Goal: Use online tool/utility: Utilize a website feature to perform a specific function

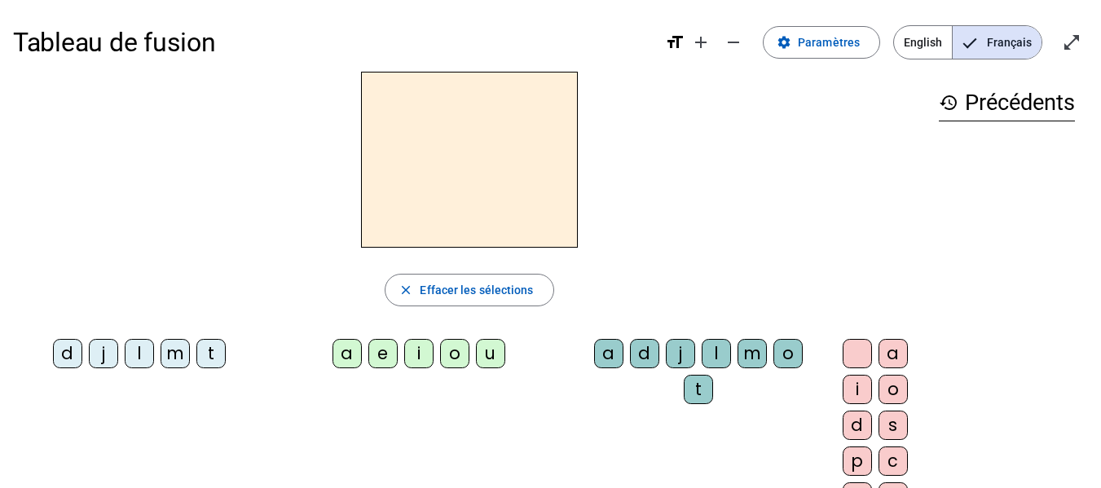
click at [418, 348] on div "i" at bounding box center [418, 353] width 29 height 29
click at [702, 348] on div "l" at bounding box center [716, 353] width 29 height 29
click at [170, 349] on div "m" at bounding box center [175, 353] width 29 height 29
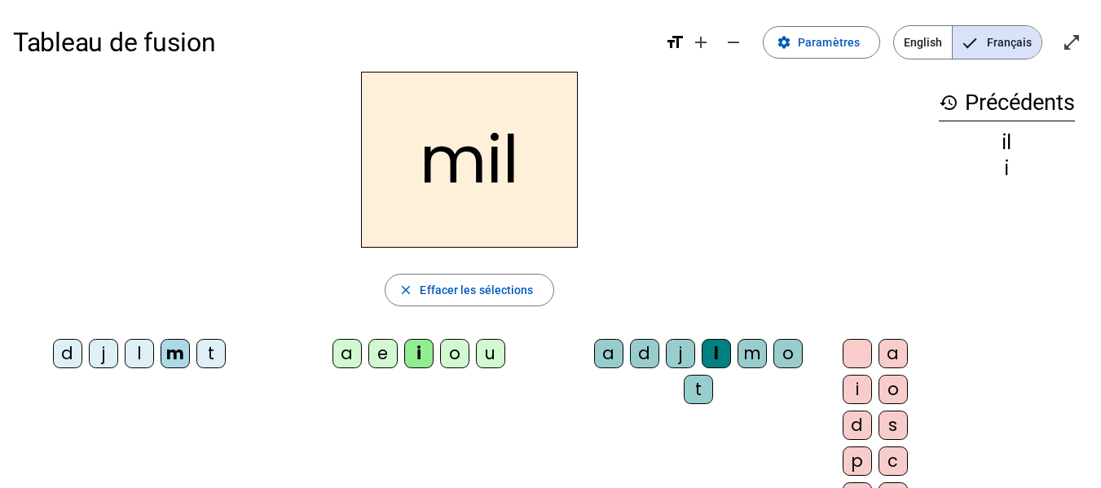
click at [334, 356] on div "a" at bounding box center [347, 353] width 29 height 29
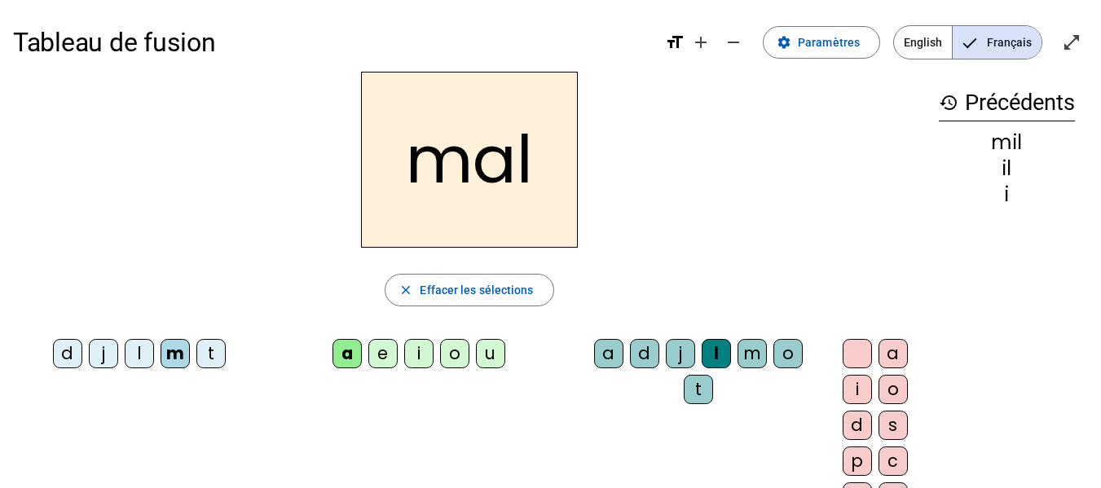
click at [706, 346] on div "l" at bounding box center [716, 353] width 29 height 29
click at [706, 348] on div "l" at bounding box center [716, 353] width 29 height 29
click at [483, 293] on span "Effacer les sélections" at bounding box center [476, 290] width 113 height 20
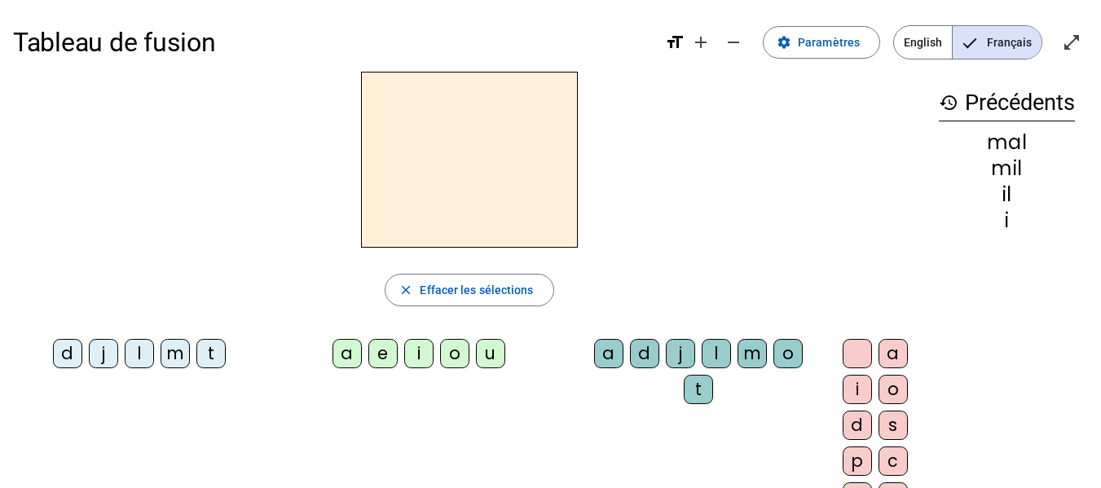
click at [176, 344] on div "m" at bounding box center [175, 353] width 29 height 29
click at [338, 353] on div "a" at bounding box center [347, 353] width 29 height 29
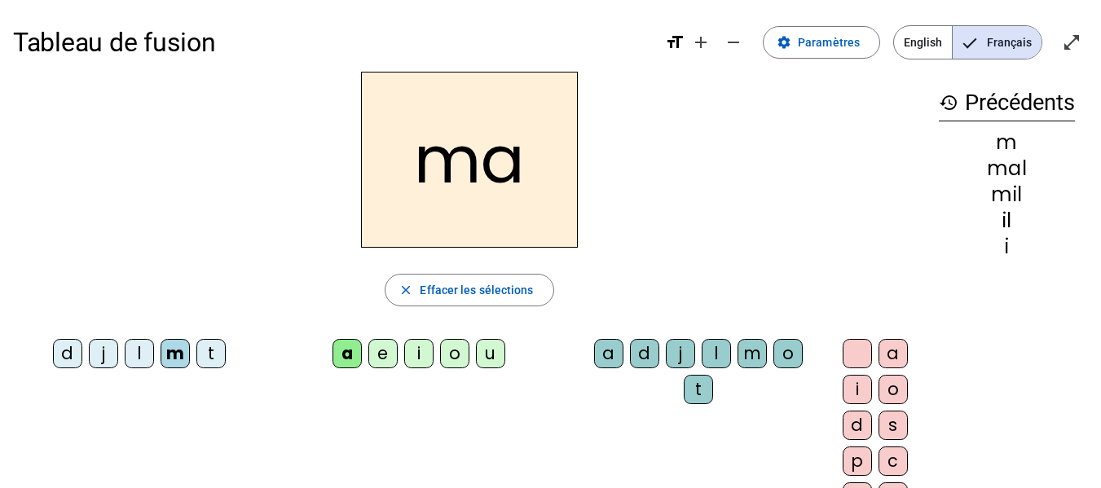
click at [143, 347] on div "l" at bounding box center [139, 353] width 29 height 29
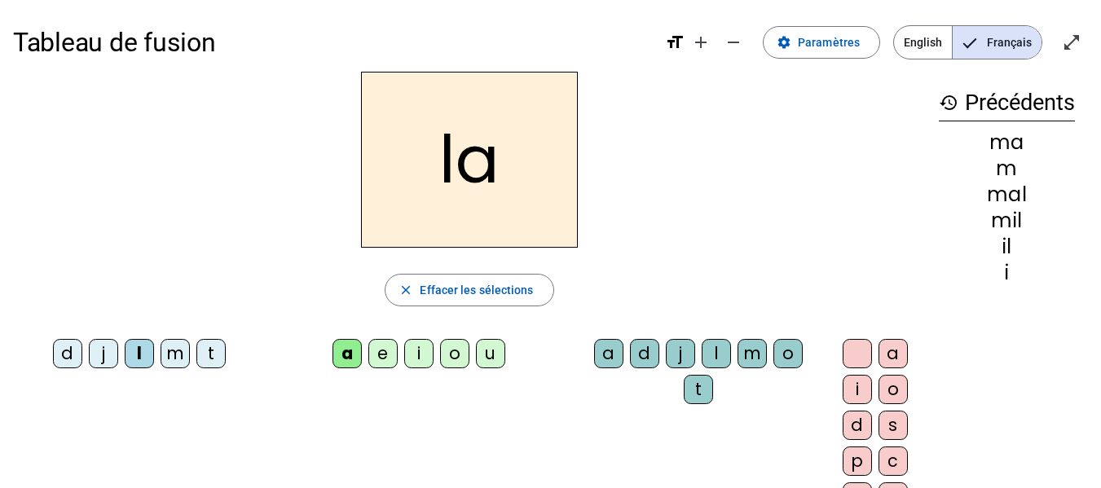
click at [476, 344] on div "u" at bounding box center [490, 353] width 29 height 29
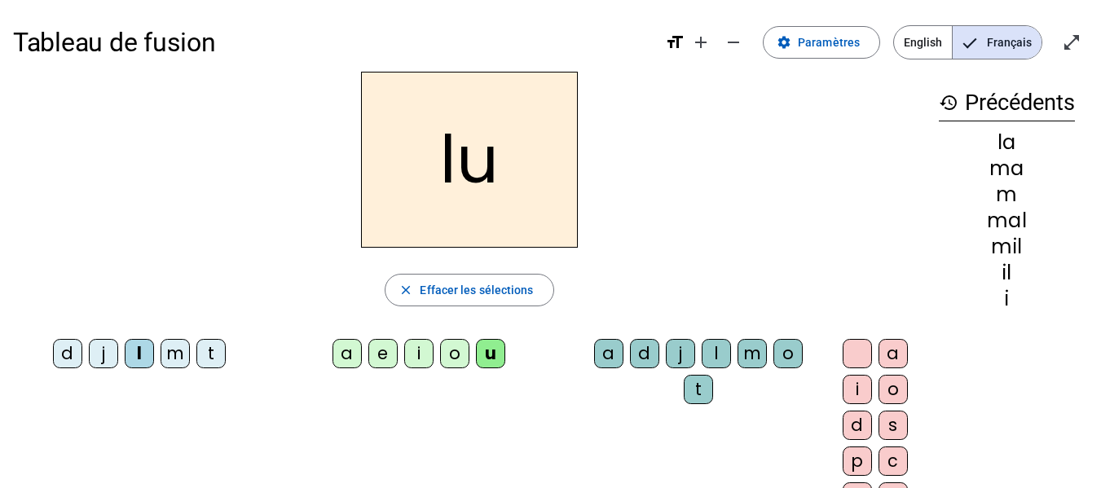
click at [73, 355] on div "d" at bounding box center [67, 353] width 29 height 29
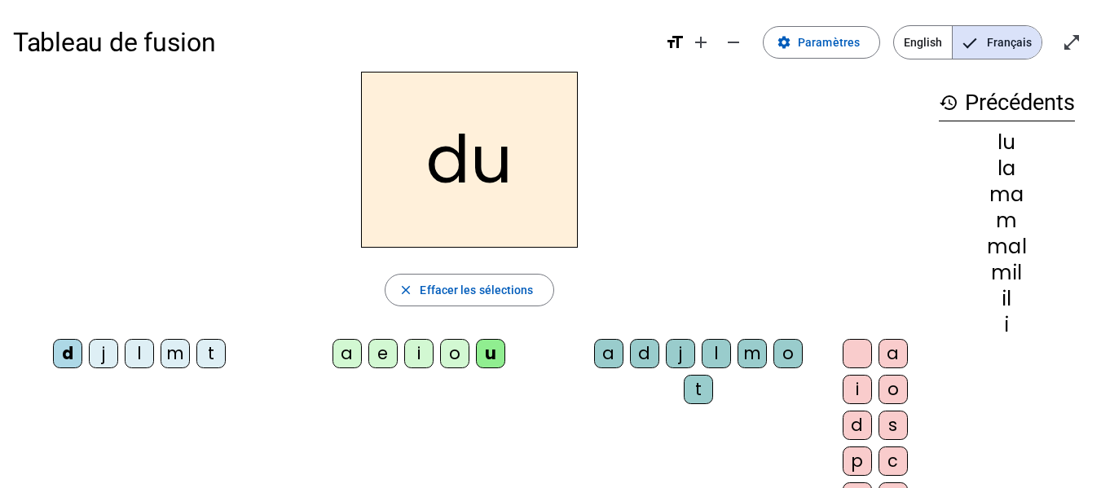
click at [218, 359] on div "t" at bounding box center [210, 353] width 29 height 29
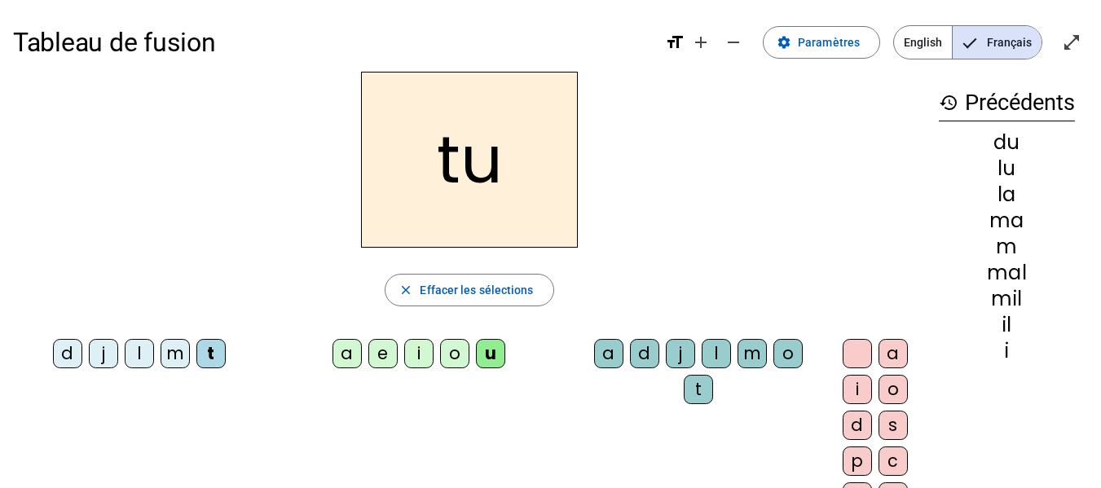
click at [368, 355] on div "e" at bounding box center [382, 353] width 29 height 29
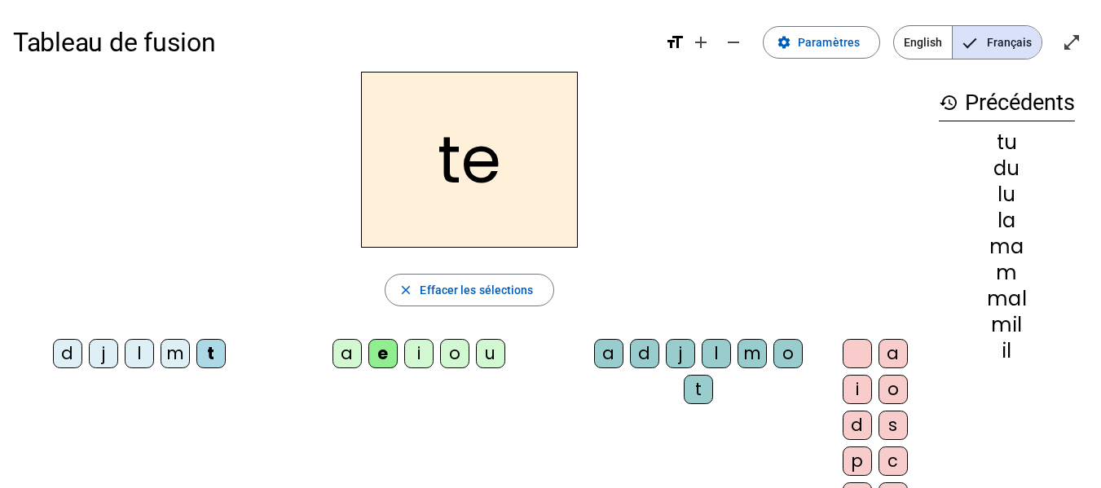
click at [71, 356] on div "d" at bounding box center [67, 353] width 29 height 29
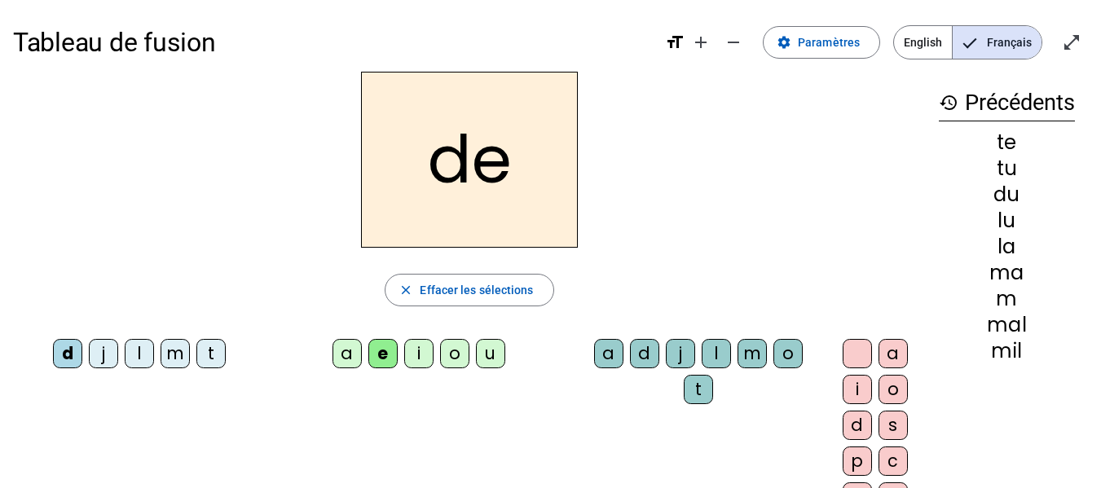
click at [104, 342] on div "j" at bounding box center [103, 353] width 29 height 29
